Goal: Task Accomplishment & Management: Use online tool/utility

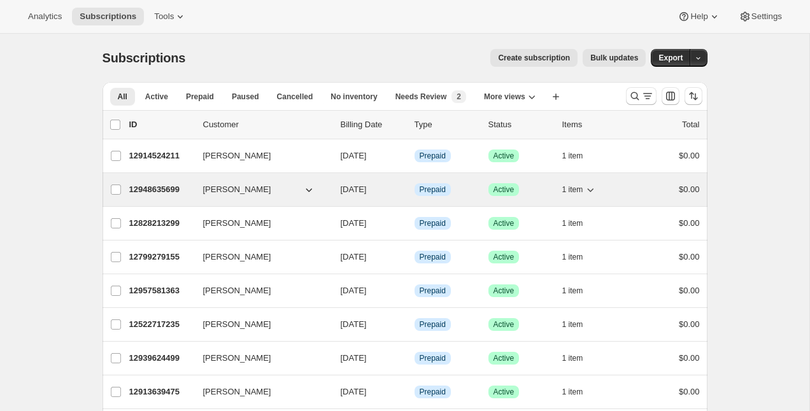
click at [287, 189] on button "[PERSON_NAME]" at bounding box center [259, 190] width 127 height 20
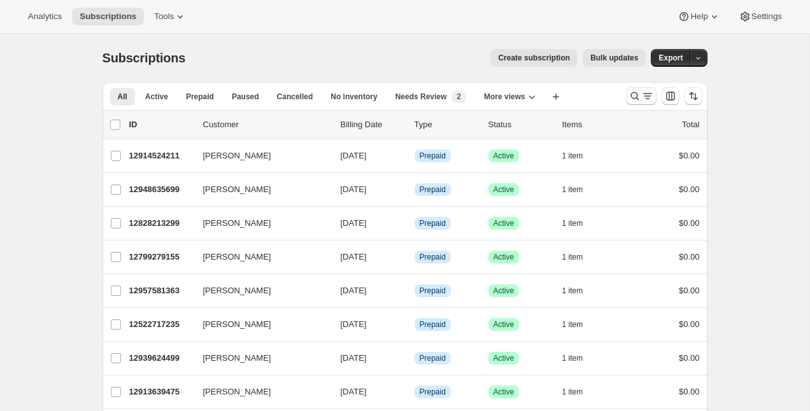
click at [639, 102] on icon "Search and filter results" at bounding box center [635, 96] width 13 height 13
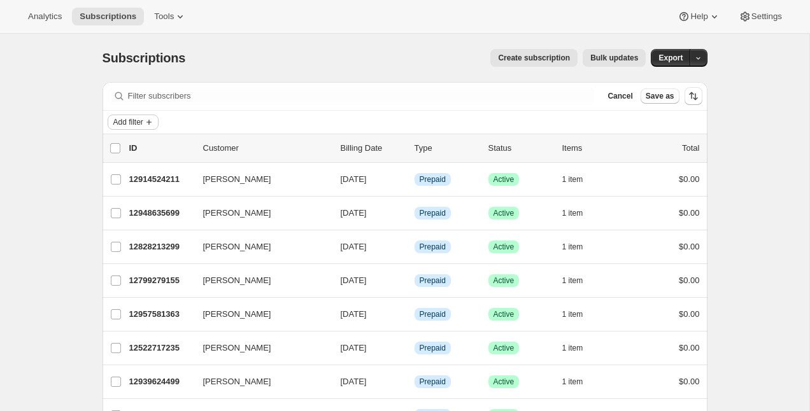
click at [149, 125] on icon "Add filter" at bounding box center [149, 122] width 10 height 10
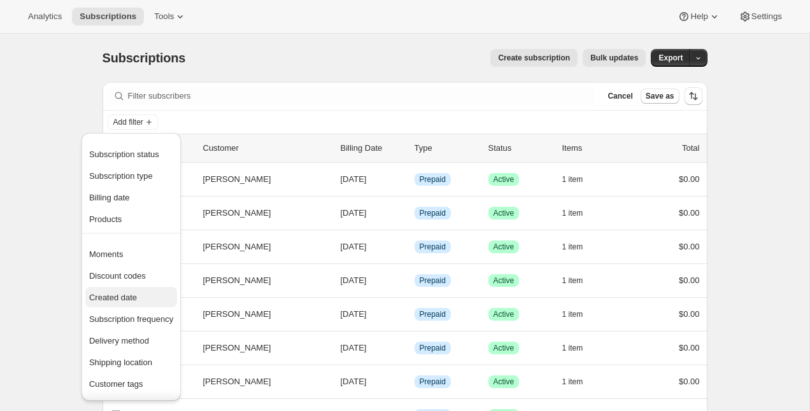
click at [126, 290] on button "Created date" at bounding box center [131, 297] width 92 height 20
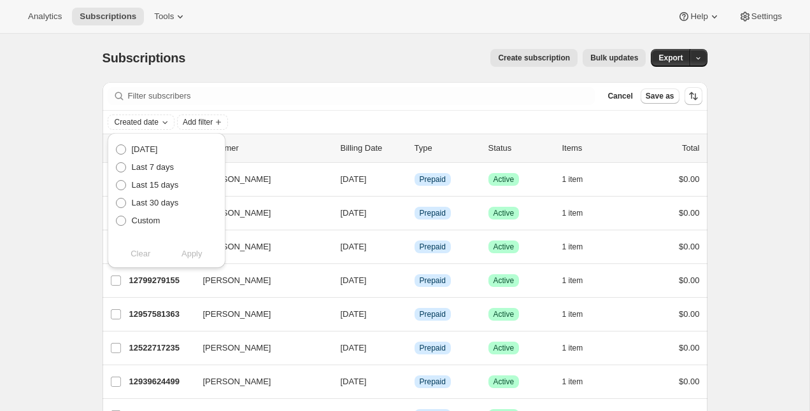
click at [186, 32] on div "Analytics Subscriptions Tools Help Settings" at bounding box center [405, 17] width 810 height 34
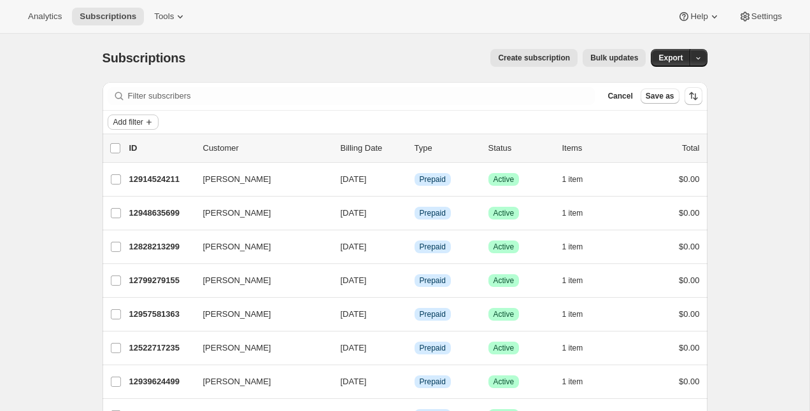
click at [149, 120] on icon "Add filter" at bounding box center [149, 122] width 10 height 10
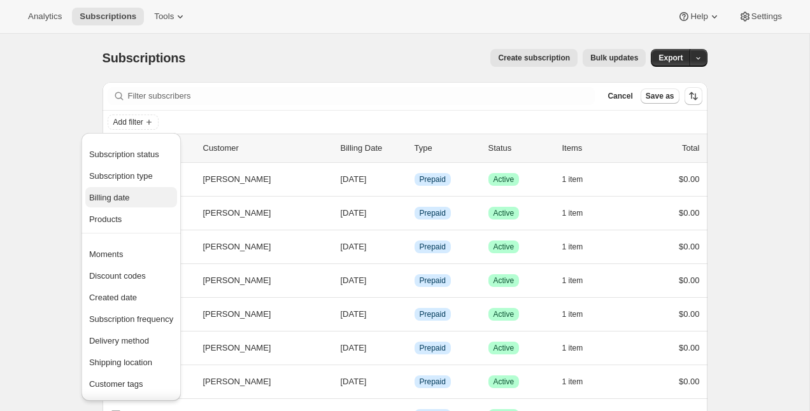
click at [130, 197] on span "Billing date" at bounding box center [109, 198] width 41 height 10
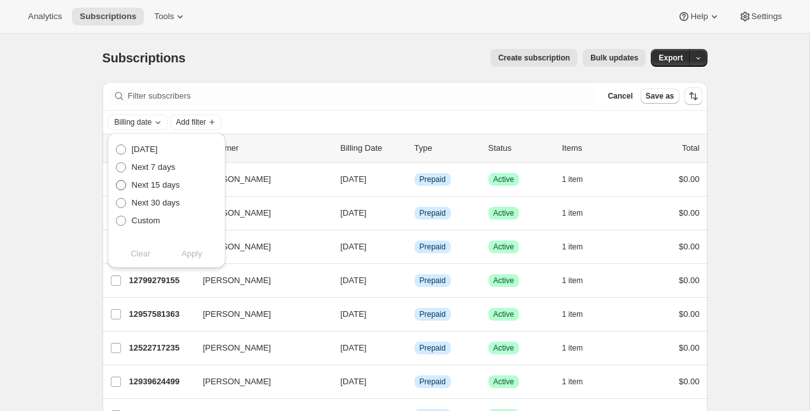
click at [153, 186] on span "Next 15 days" at bounding box center [156, 185] width 48 height 10
click at [117, 181] on input "Next 15 days" at bounding box center [116, 180] width 1 height 1
radio input "true"
click at [199, 254] on span "Apply" at bounding box center [192, 254] width 21 height 13
click at [301, 50] on div "Create subscription Bulk updates" at bounding box center [423, 58] width 445 height 18
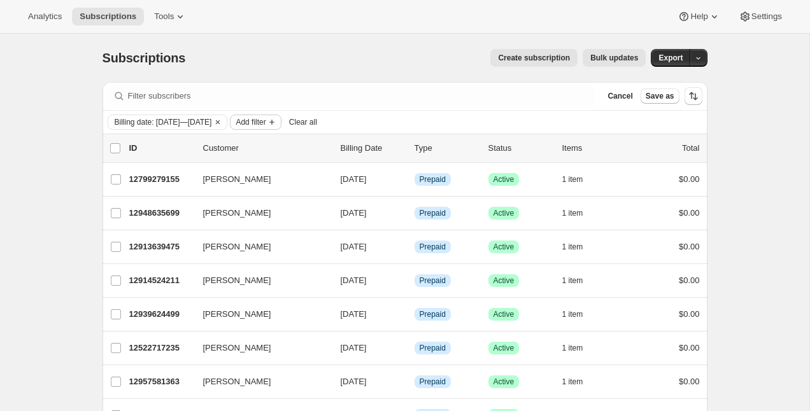
click at [266, 124] on span "Add filter" at bounding box center [251, 122] width 30 height 10
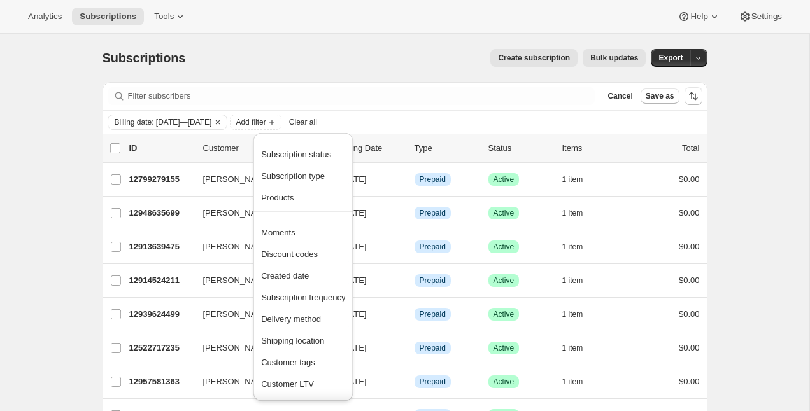
click at [345, 71] on div "Subscriptions. This page is ready Subscriptions Create subscription Bulk update…" at bounding box center [405, 58] width 605 height 48
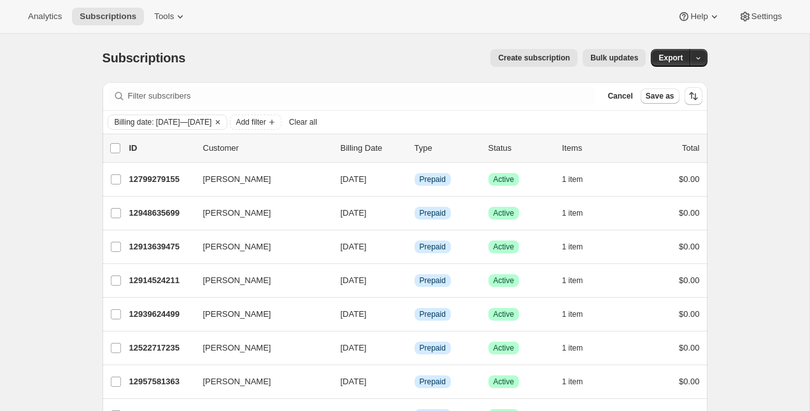
click at [614, 50] on button "Bulk updates" at bounding box center [614, 58] width 63 height 18
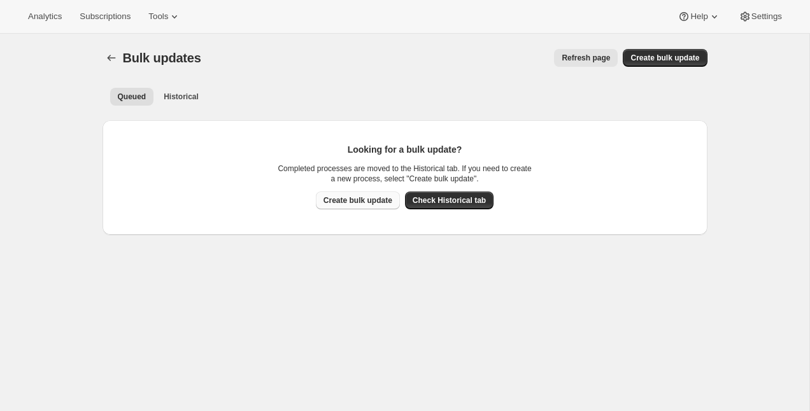
click at [372, 203] on span "Create bulk update" at bounding box center [358, 201] width 69 height 10
select select "14"
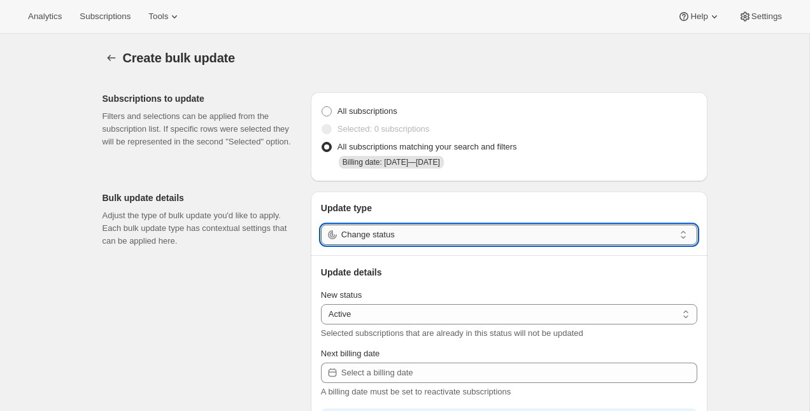
click at [442, 238] on input "Change status" at bounding box center [507, 235] width 333 height 20
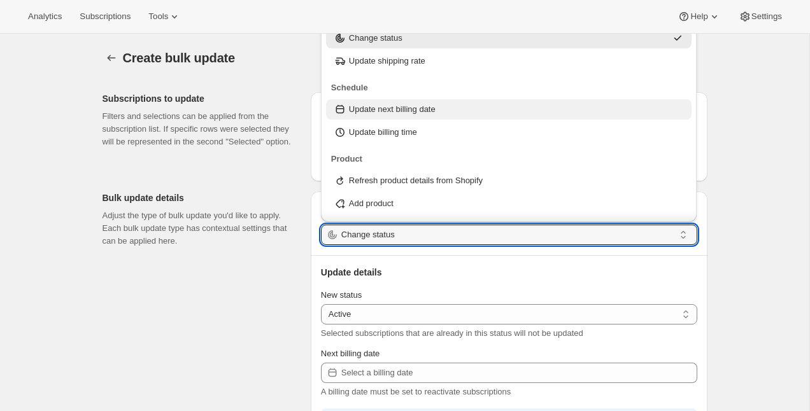
click at [428, 104] on p "Update next billing date" at bounding box center [392, 109] width 87 height 13
type input "Update next billing date"
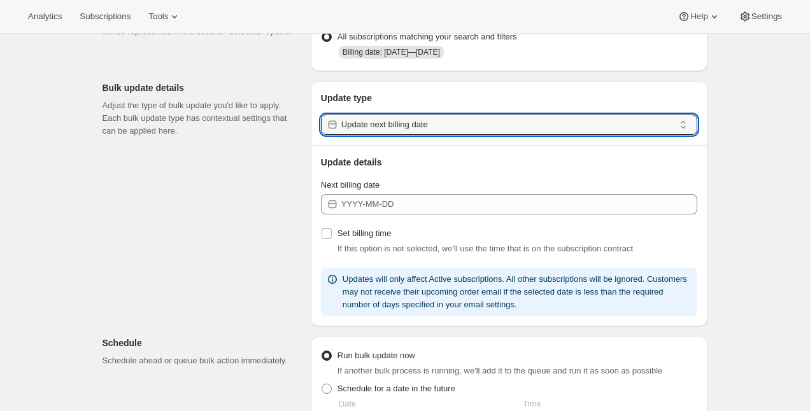
scroll to position [134, 0]
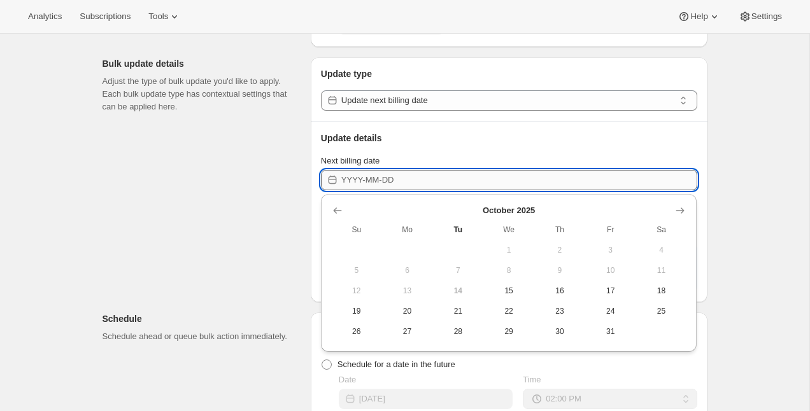
click at [423, 182] on input "Next billing date" at bounding box center [519, 180] width 356 height 20
click at [594, 295] on span "17" at bounding box center [610, 291] width 41 height 10
type input "[DATE]"
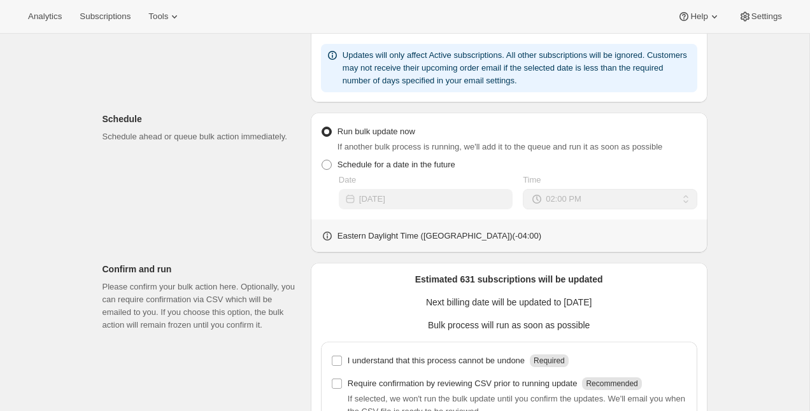
scroll to position [467, 0]
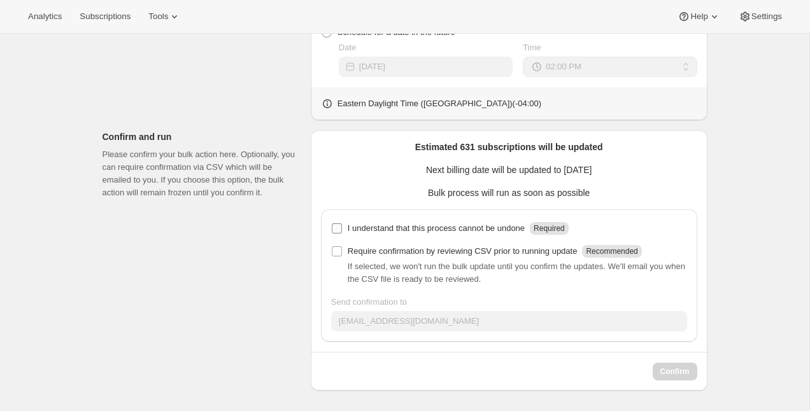
click at [496, 232] on p "I understand that this process cannot be undone" at bounding box center [436, 228] width 177 height 13
click at [342, 232] on input "I understand that this process cannot be undone Required" at bounding box center [337, 229] width 10 height 10
checkbox input "true"
click at [669, 378] on button "Confirm" at bounding box center [675, 372] width 45 height 18
